Goal: Task Accomplishment & Management: Complete application form

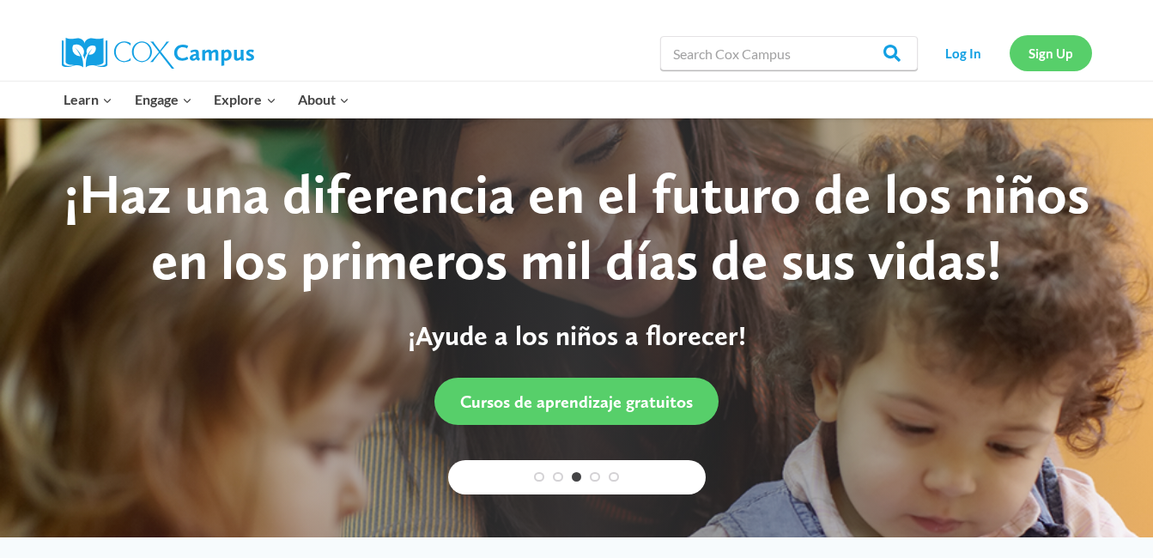
click at [1050, 53] on link "Sign Up" at bounding box center [1050, 52] width 82 height 35
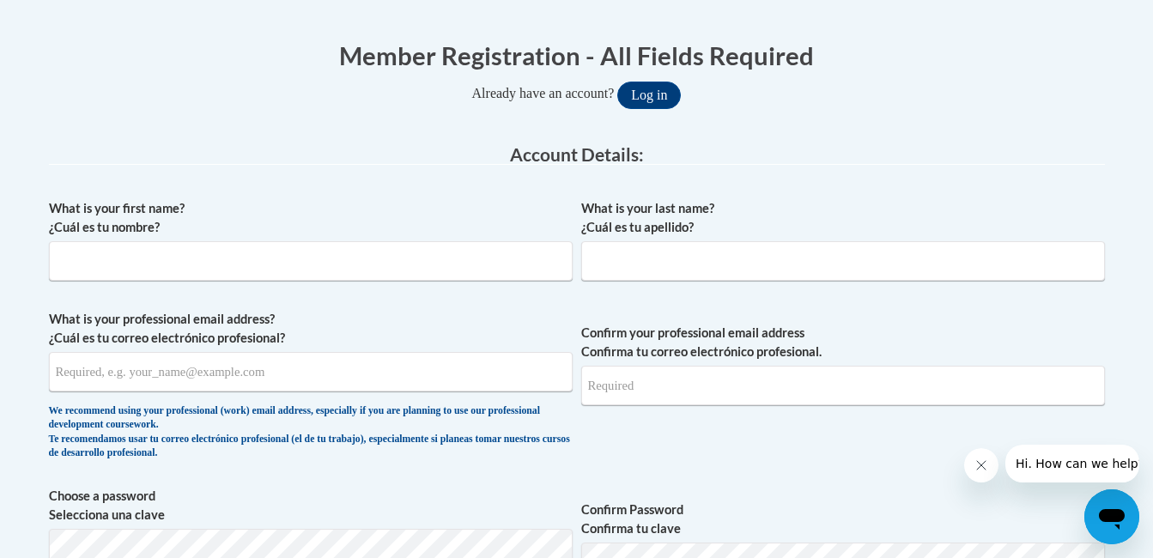
scroll to position [342, 0]
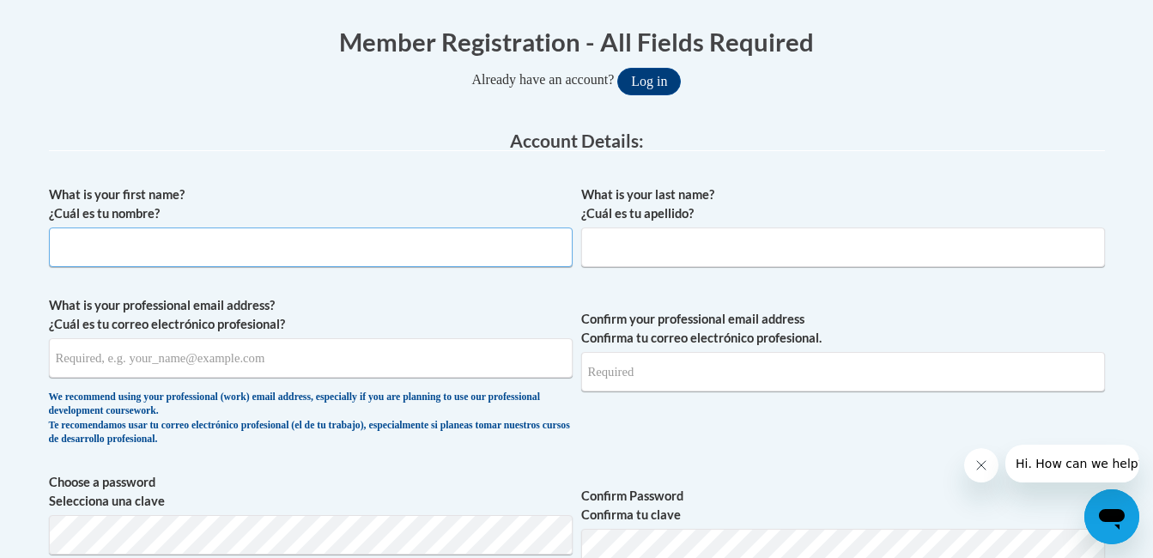
click at [147, 250] on input "What is your first name? ¿Cuál es tu nombre?" at bounding box center [310, 246] width 523 height 39
type input "Tonya"
type input "Moore"
click at [98, 367] on input "What is your professional email address? ¿Cuál es tu correo electrónico profesi…" at bounding box center [310, 357] width 523 height 39
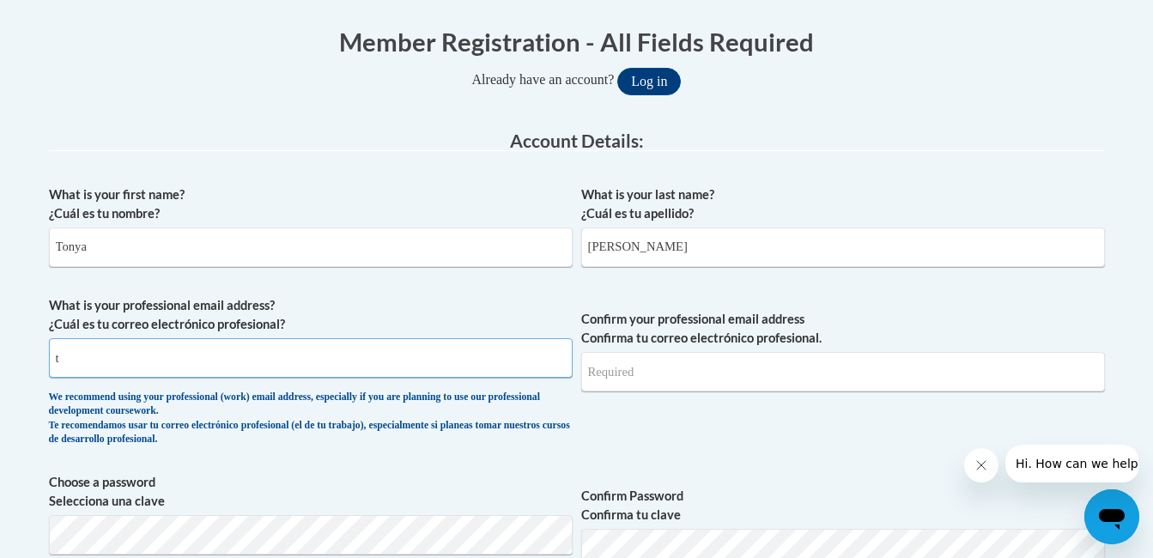
click at [98, 367] on input "t" at bounding box center [310, 357] width 523 height 39
type input "tdmoore@mnps.org"
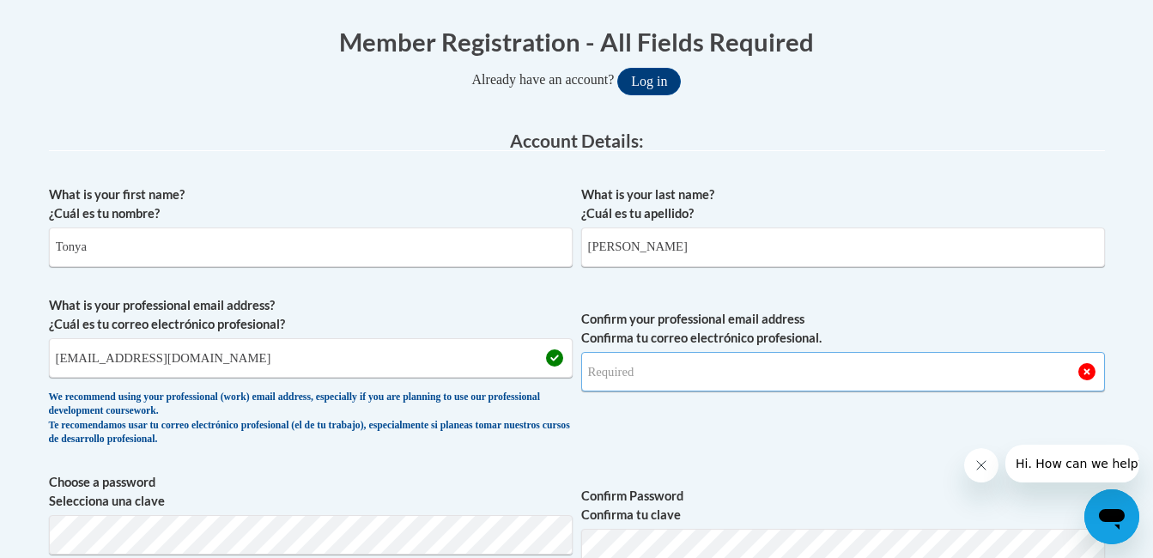
click at [614, 386] on input "Confirm your professional email address Confirma tu correo electrónico profesio…" at bounding box center [842, 371] width 523 height 39
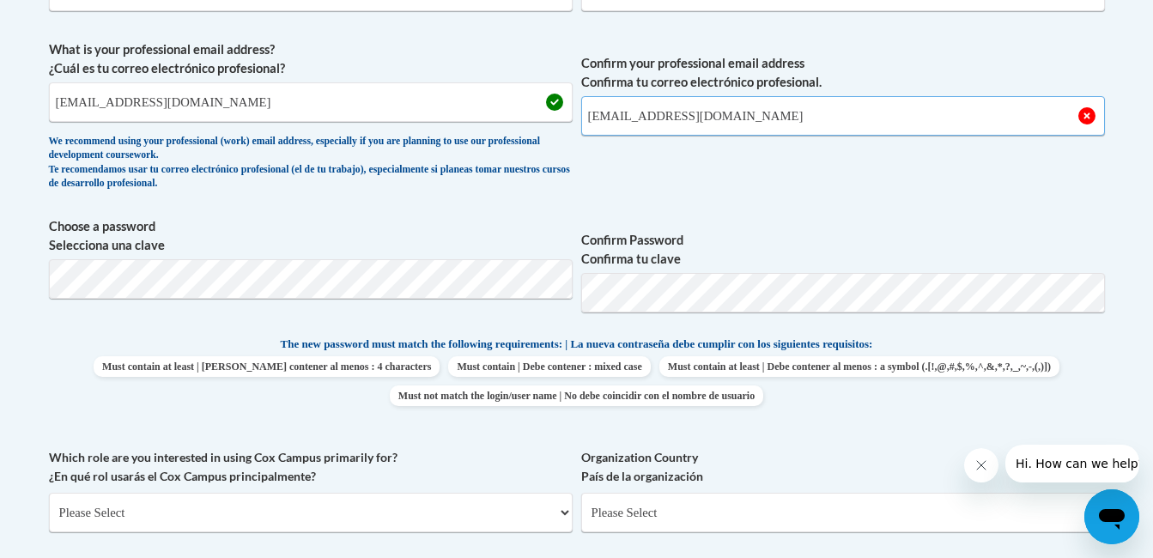
scroll to position [601, 0]
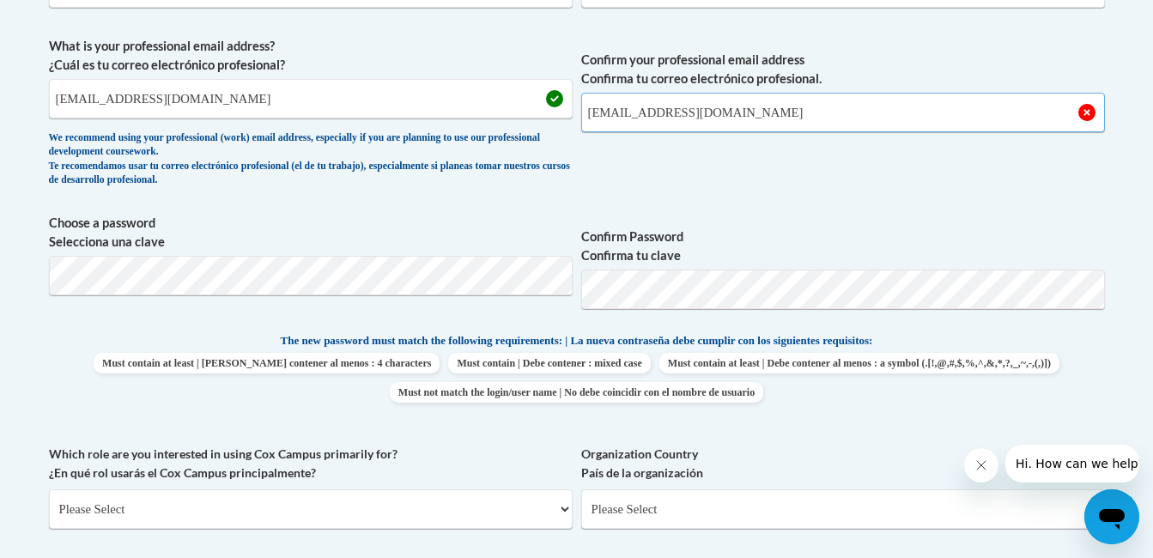
type input "tdmoore@mnps.org"
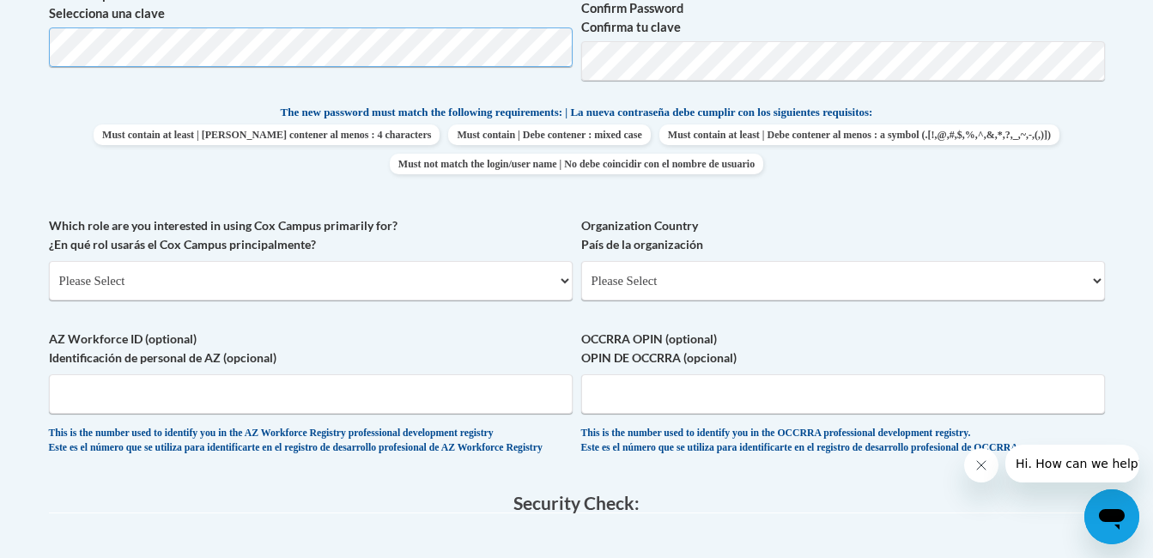
scroll to position [832, 0]
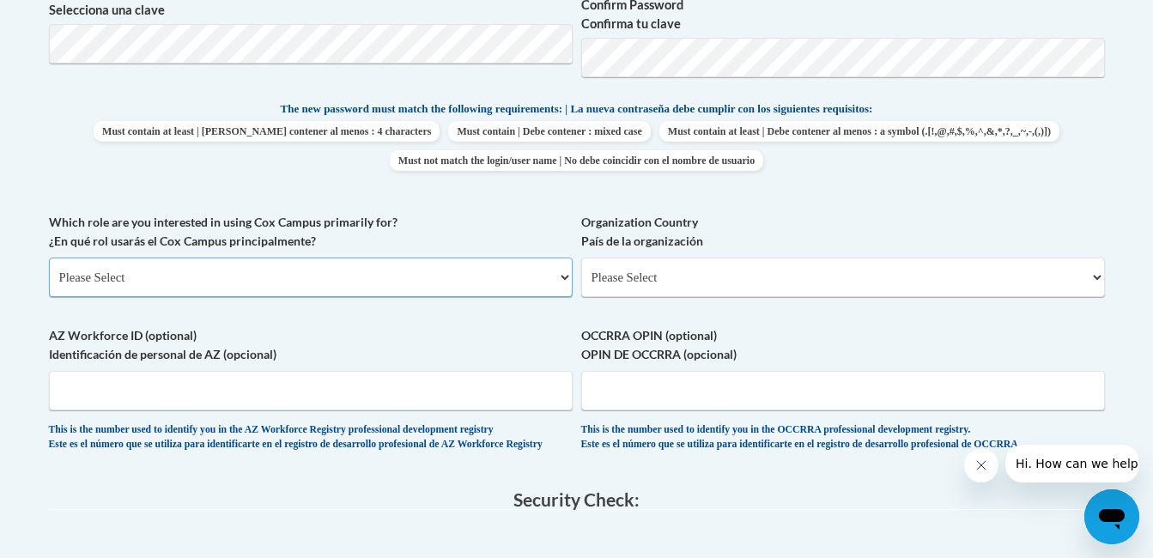
click at [562, 280] on select "Please Select College/University | Colegio/Universidad Community/Nonprofit Part…" at bounding box center [310, 276] width 523 height 39
select select "fbf2d438-af2f-41f8-98f1-81c410e29de3"
click at [49, 257] on select "Please Select College/University | Colegio/Universidad Community/Nonprofit Part…" at bounding box center [310, 276] width 523 height 39
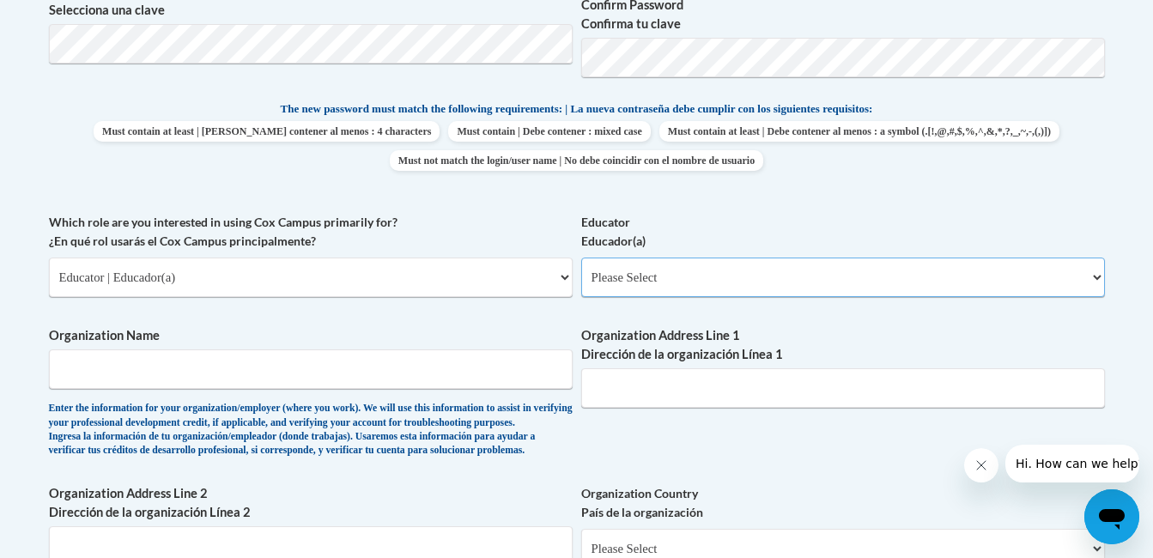
click at [1097, 271] on select "Please Select Early Learning/Daycare Teacher/Family Home Care Provider | Maestr…" at bounding box center [842, 276] width 523 height 39
select select "d5fdb05a-b36c-4d60-97fa-9afceda7e903"
click at [581, 257] on select "Please Select Early Learning/Daycare Teacher/Family Home Care Provider | Maestr…" at bounding box center [842, 276] width 523 height 39
click at [110, 370] on input "Organization Name" at bounding box center [310, 368] width 523 height 39
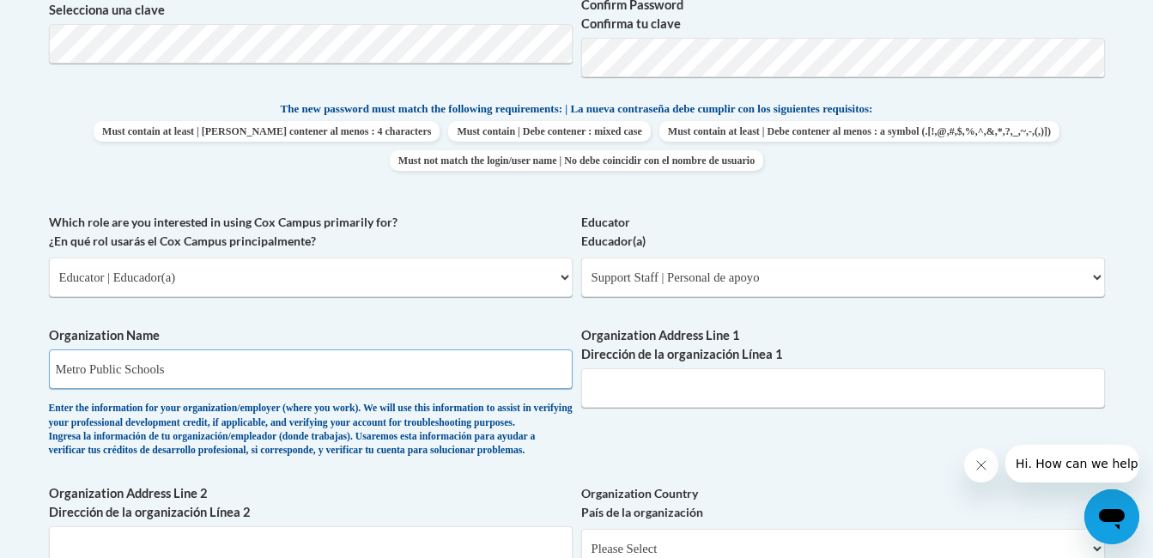
click at [87, 368] on input "Metro Public Schools" at bounding box center [310, 368] width 523 height 39
type input "Metro Nashville Public Schools"
click at [595, 395] on input "Organization Address Line 1 Dirección de la organización Línea 1" at bounding box center [842, 387] width 523 height 39
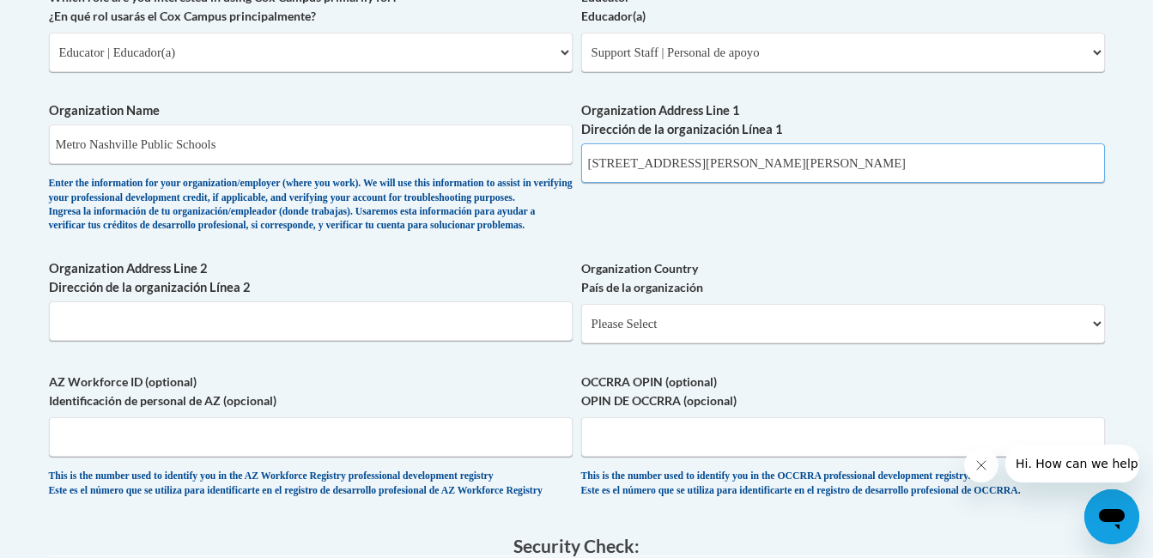
scroll to position [1086, 0]
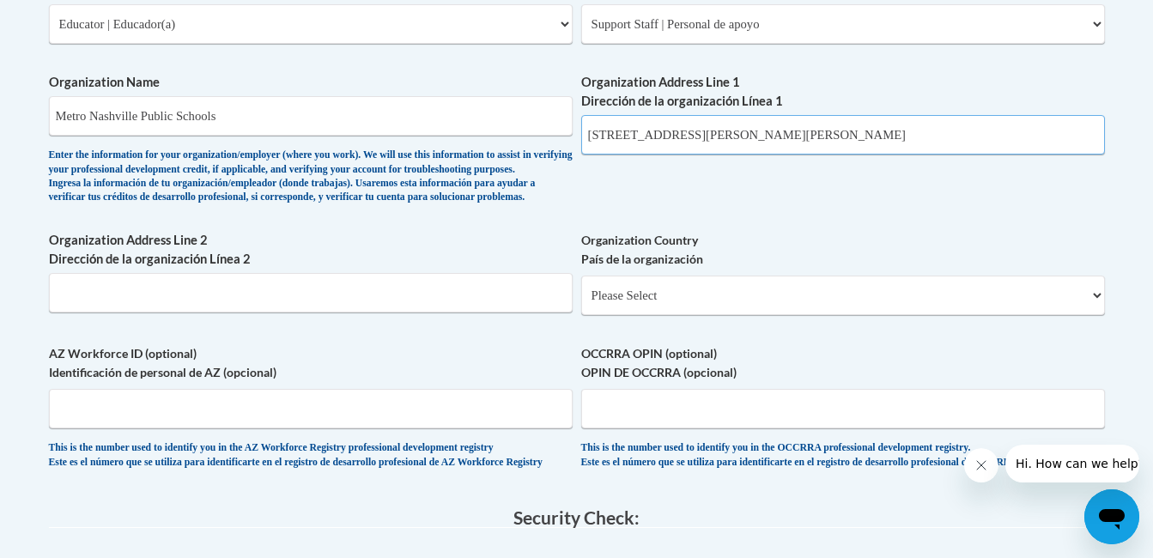
type input "2601 Bransford Ave Nash Tn 37204"
click at [1093, 315] on select "Please Select United States | Estados Unidos Outside of the United States | Fue…" at bounding box center [842, 294] width 523 height 39
select select "ad49bcad-a171-4b2e-b99c-48b446064914"
click at [581, 303] on select "Please Select United States | Estados Unidos Outside of the United States | Fue…" at bounding box center [842, 294] width 523 height 39
select select
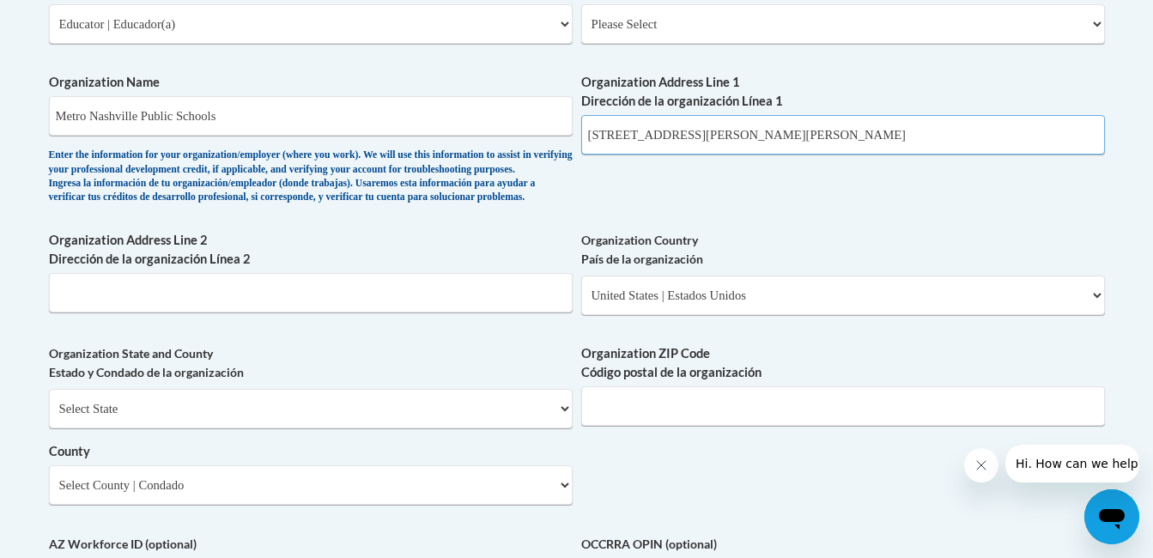
click at [796, 128] on input "2601 Bransford Ave Nash Tn 37204" at bounding box center [842, 134] width 523 height 39
type input "2601 Bransford Ave"
click at [179, 428] on select "Select State Alabama Alaska Arizona Arkansas California Colorado Connecticut De…" at bounding box center [310, 408] width 523 height 39
select select "Tennessee"
click at [49, 417] on select "Select State Alabama Alaska Arizona Arkansas California Colorado Connecticut De…" at bounding box center [310, 408] width 523 height 39
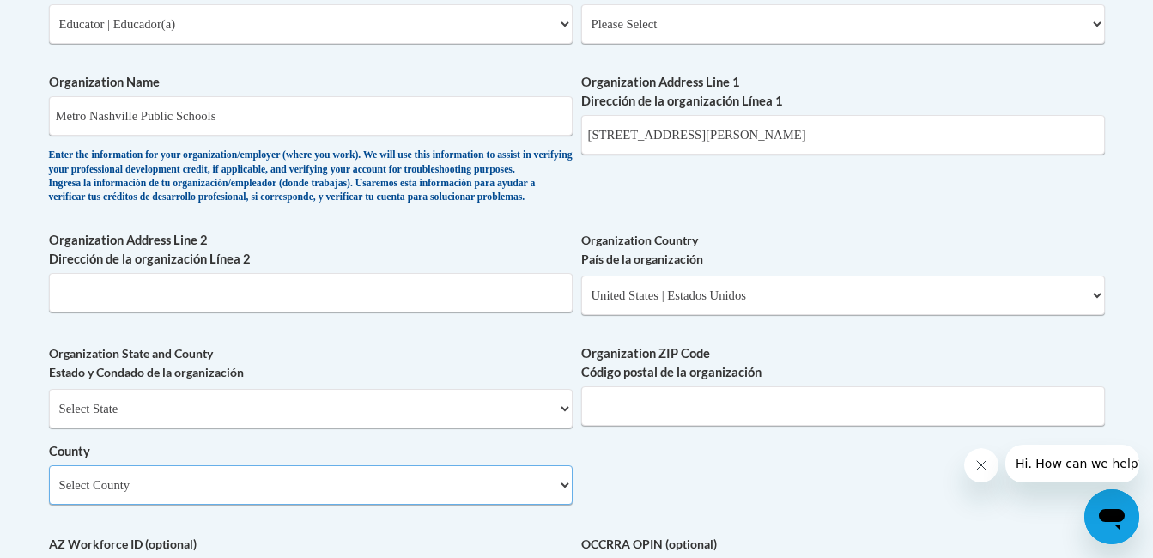
click at [211, 505] on select "Select County Anderson Bedford Benton Bledsoe Blount Bradley Campbell Cannon Ca…" at bounding box center [310, 484] width 523 height 39
select select "Davidson"
click at [49, 493] on select "Select County Anderson Bedford Benton Bledsoe Blount Bradley Campbell Cannon Ca…" at bounding box center [310, 484] width 523 height 39
click at [632, 426] on input "Organization ZIP Code Código postal de la organización" at bounding box center [842, 405] width 523 height 39
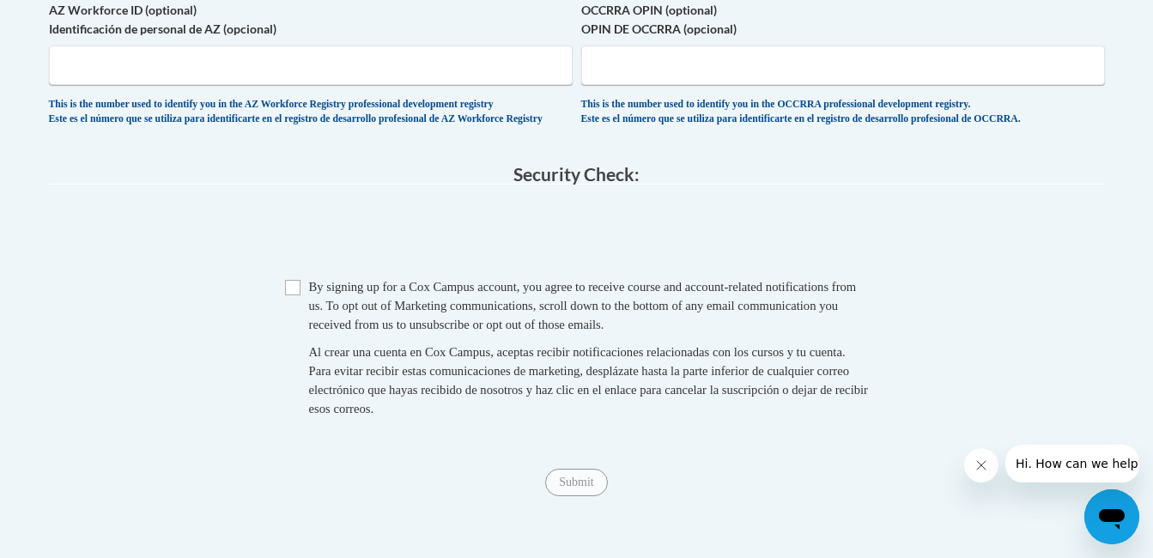
scroll to position [1628, 0]
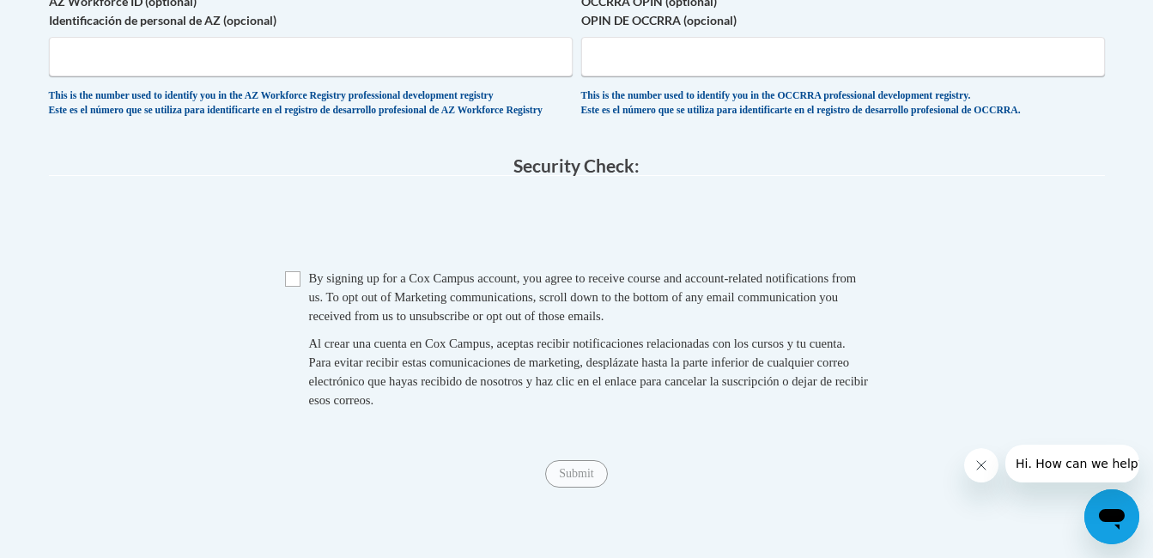
type input "37204"
click at [298, 287] on input "Checkbox" at bounding box center [292, 278] width 15 height 15
checkbox input "true"
click at [566, 487] on input "Submit" at bounding box center [576, 473] width 62 height 27
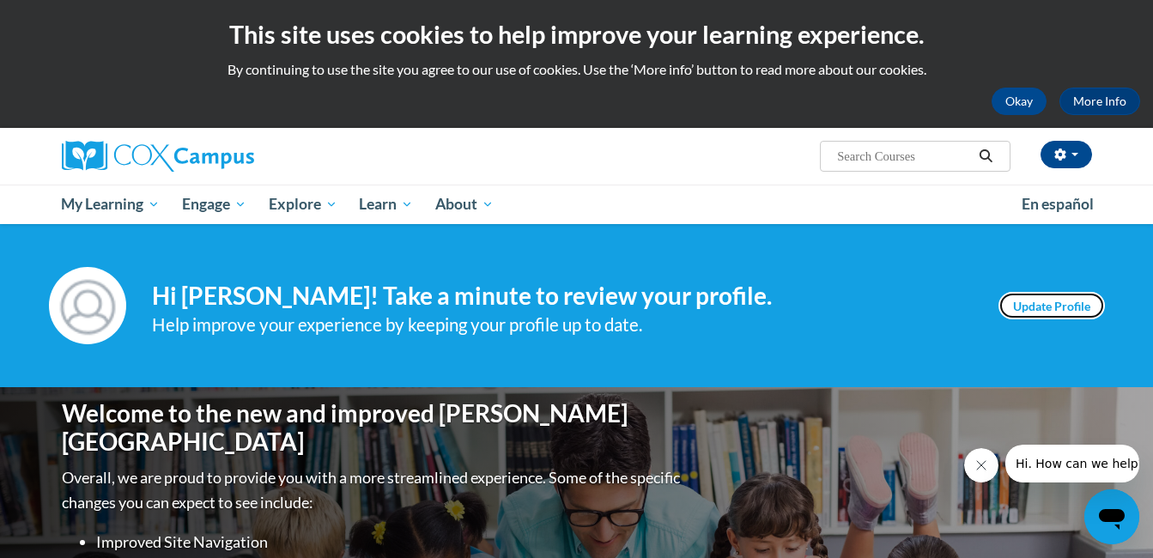
click at [1044, 305] on link "Update Profile" at bounding box center [1051, 305] width 106 height 27
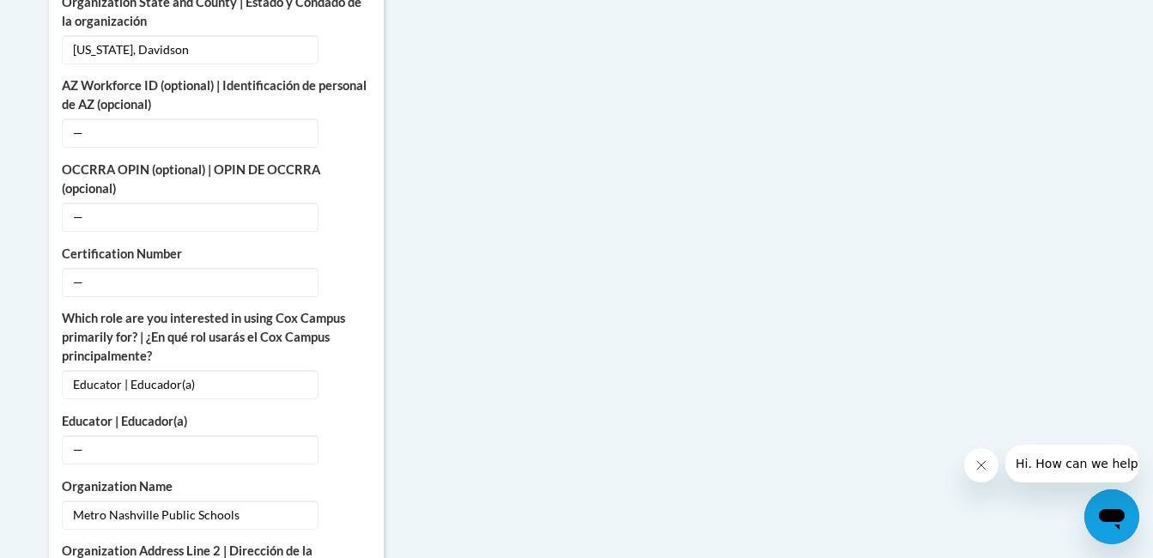
scroll to position [995, 0]
